Goal: Transaction & Acquisition: Purchase product/service

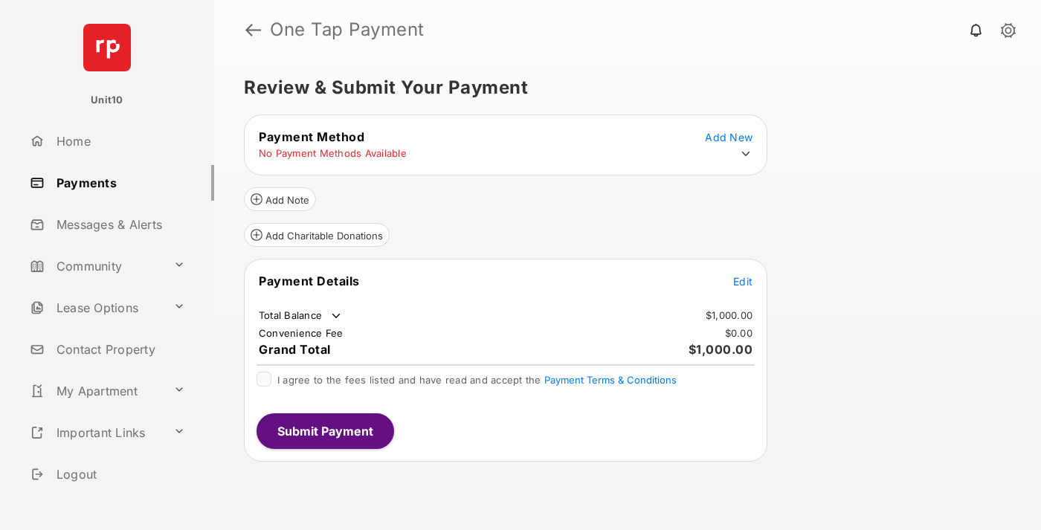
click at [743, 281] on span "Edit" at bounding box center [742, 281] width 19 height 13
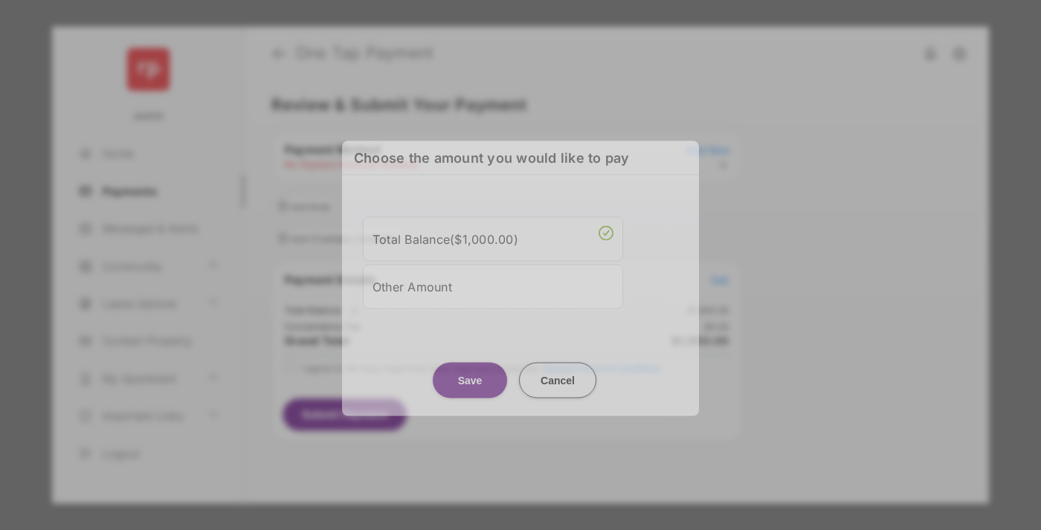
click at [493, 285] on div "Other Amount" at bounding box center [492, 286] width 241 height 25
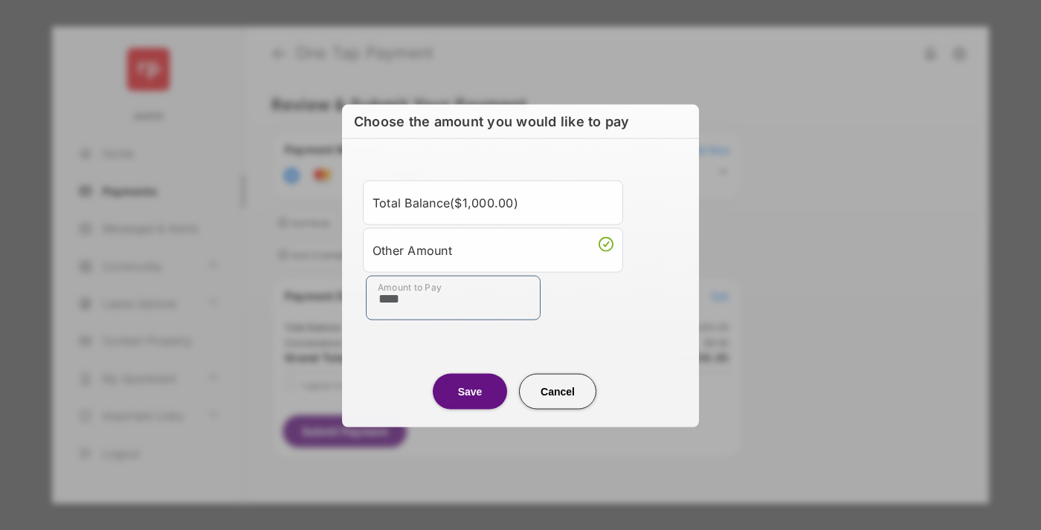
type input "****"
click at [470, 390] on button "Save" at bounding box center [470, 391] width 74 height 36
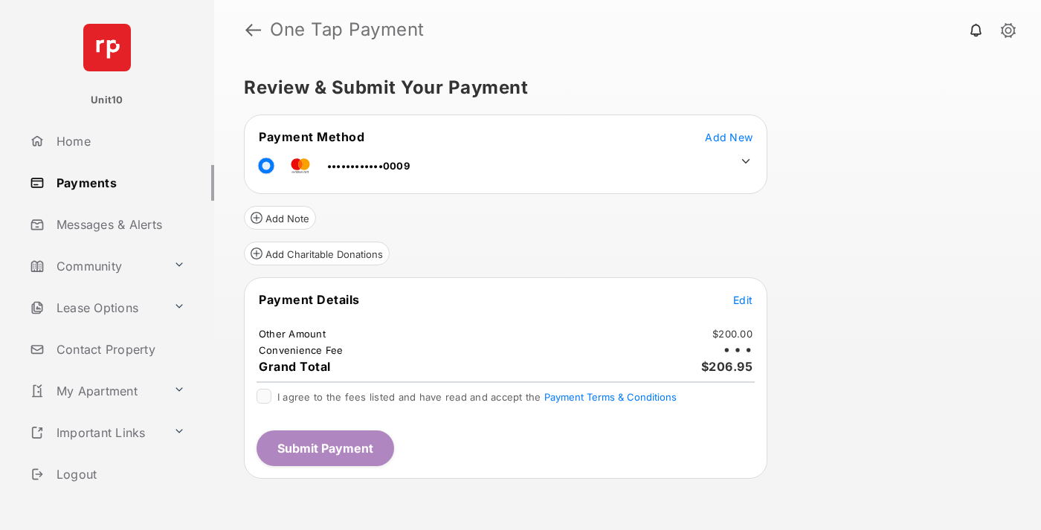
click at [746, 161] on icon at bounding box center [745, 161] width 13 height 13
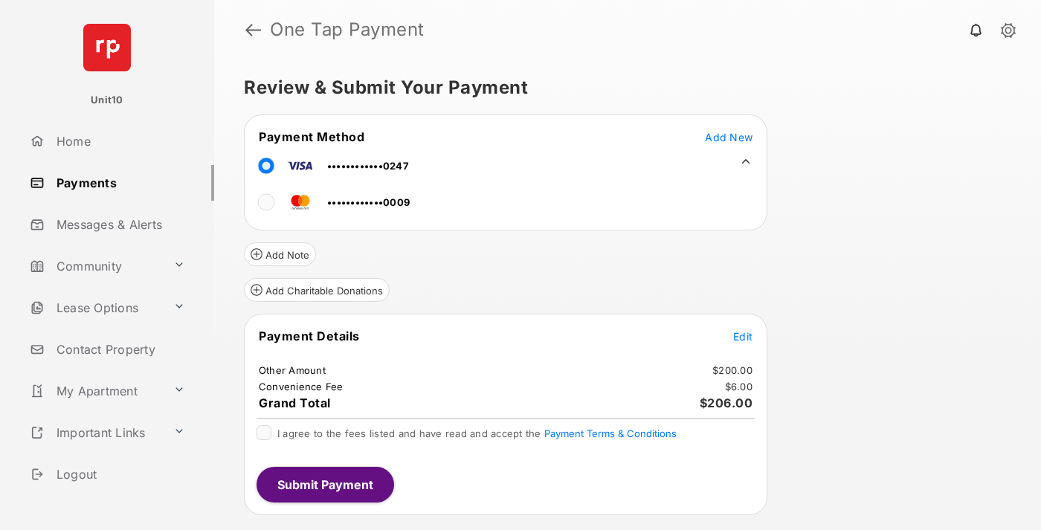
click at [743, 336] on span "Edit" at bounding box center [742, 336] width 19 height 13
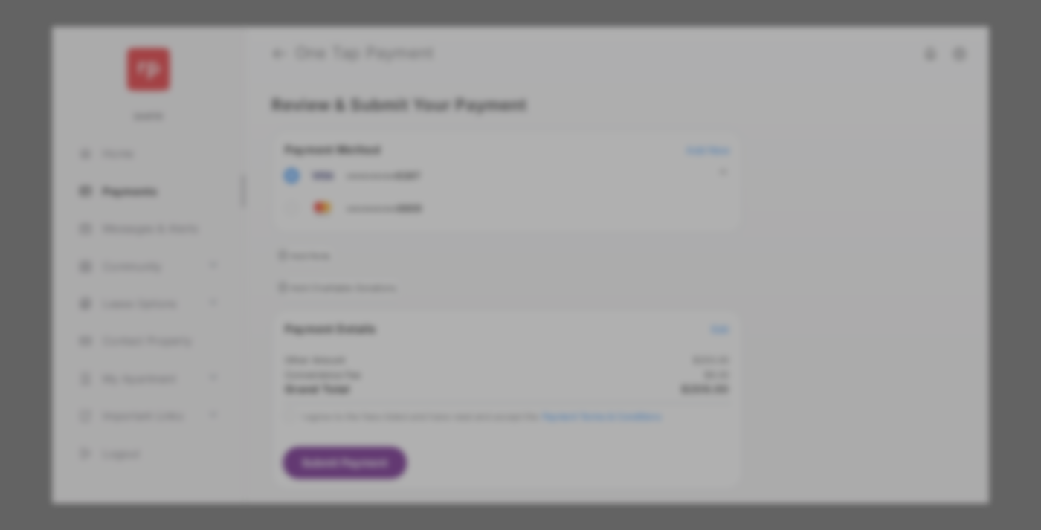
click at [470, 405] on button "Save" at bounding box center [470, 416] width 74 height 36
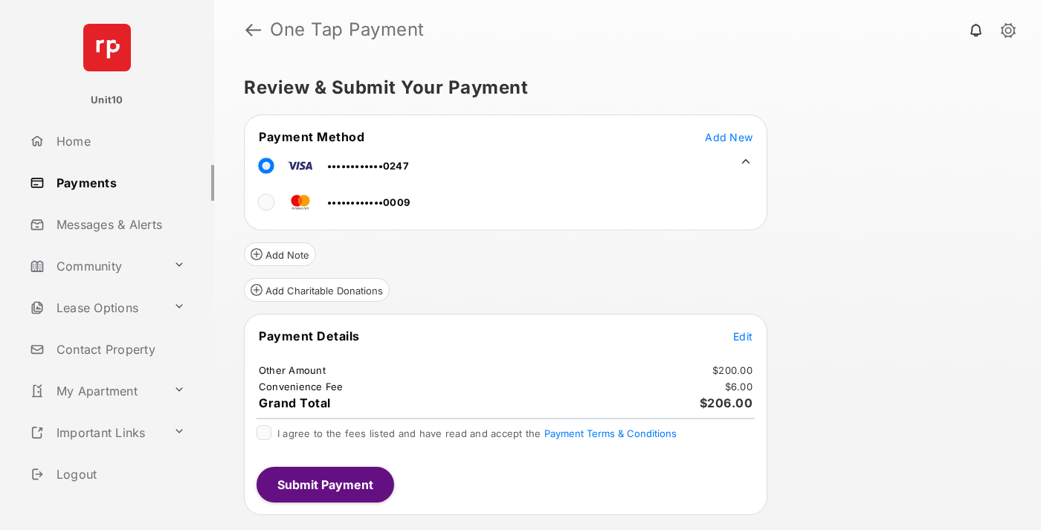
click at [324, 484] on button "Submit Payment" at bounding box center [325, 485] width 138 height 36
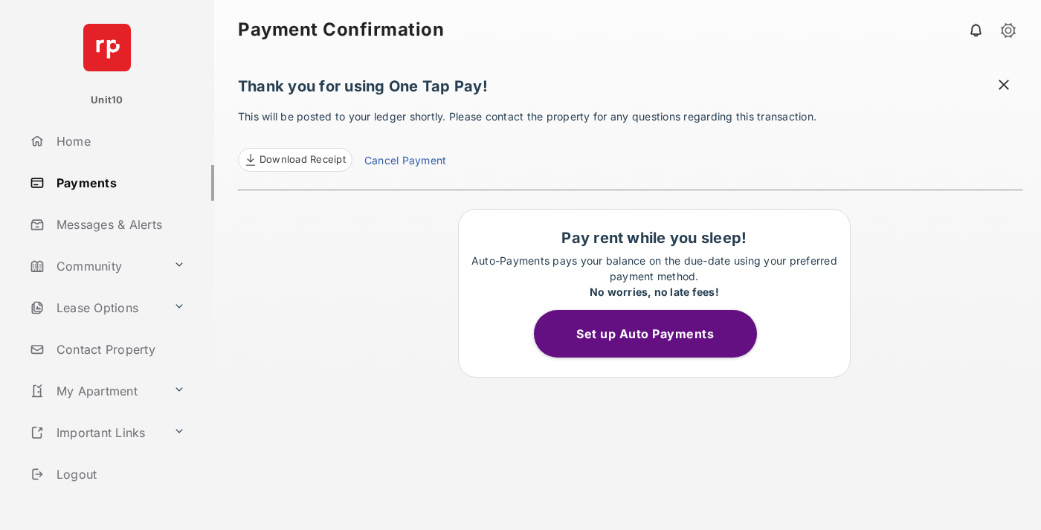
click at [404, 162] on link "Cancel Payment" at bounding box center [405, 161] width 82 height 19
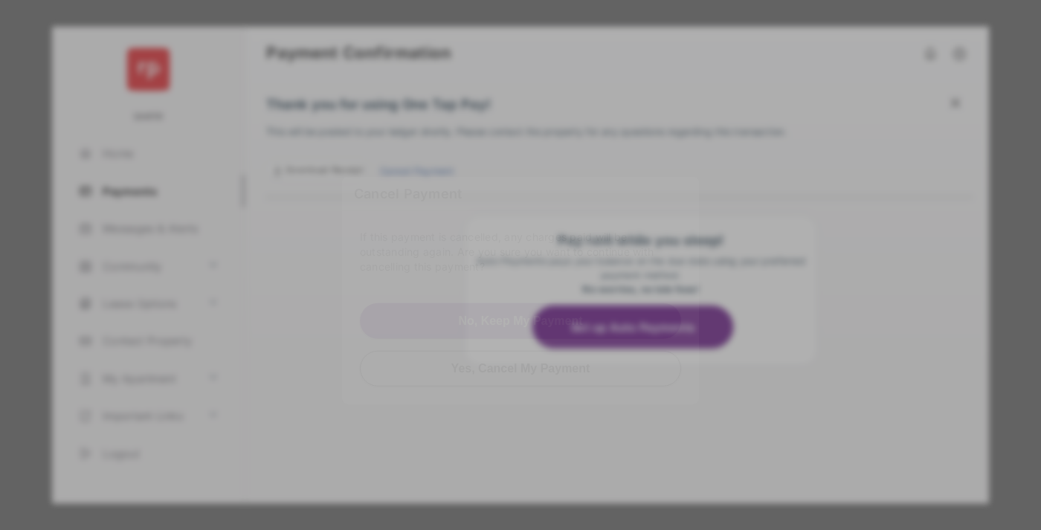
click at [520, 356] on button "Yes, Cancel My Payment" at bounding box center [520, 368] width 321 height 36
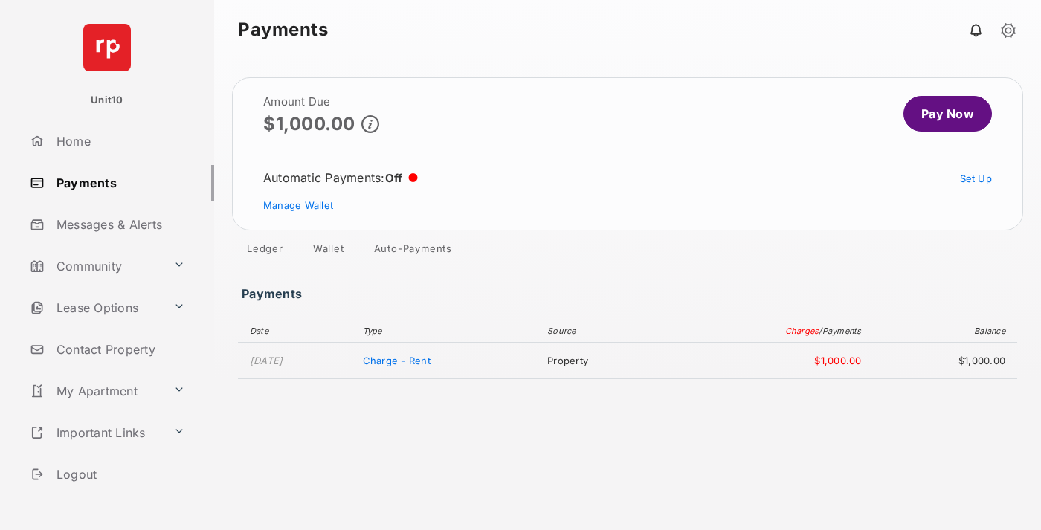
click at [298, 205] on link "Manage Wallet" at bounding box center [298, 205] width 70 height 12
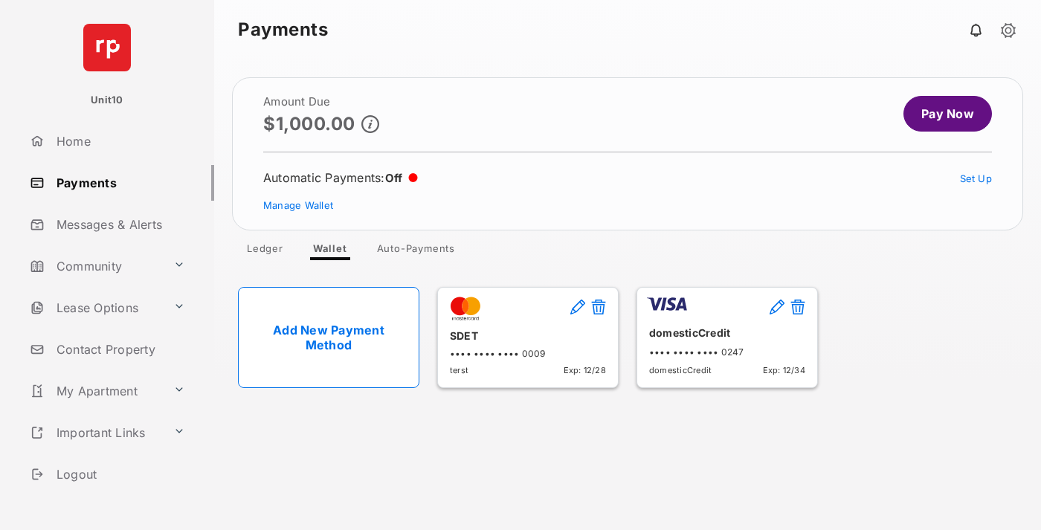
click at [798, 308] on button at bounding box center [797, 308] width 15 height 17
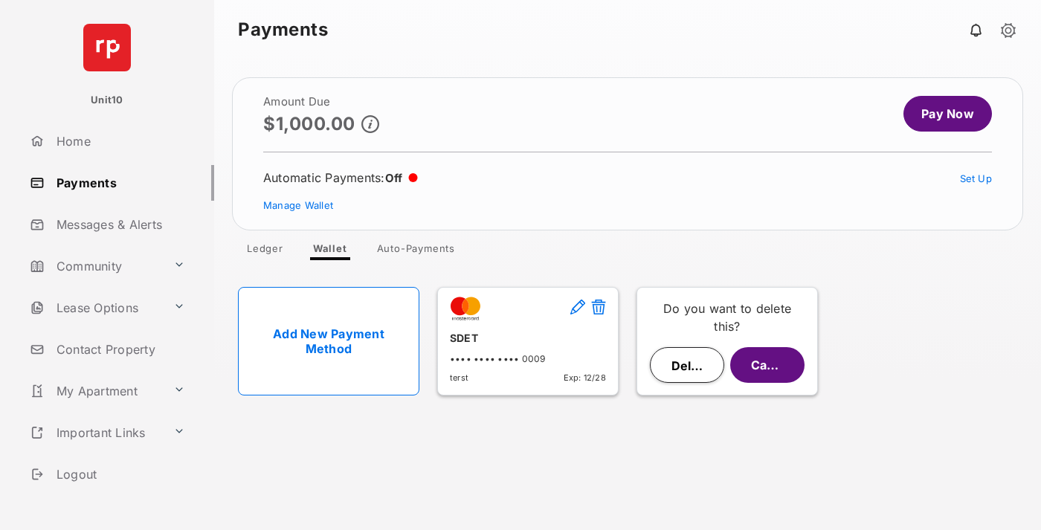
click at [687, 365] on button "Delete" at bounding box center [687, 365] width 74 height 36
